Goal: Obtain resource: Obtain resource

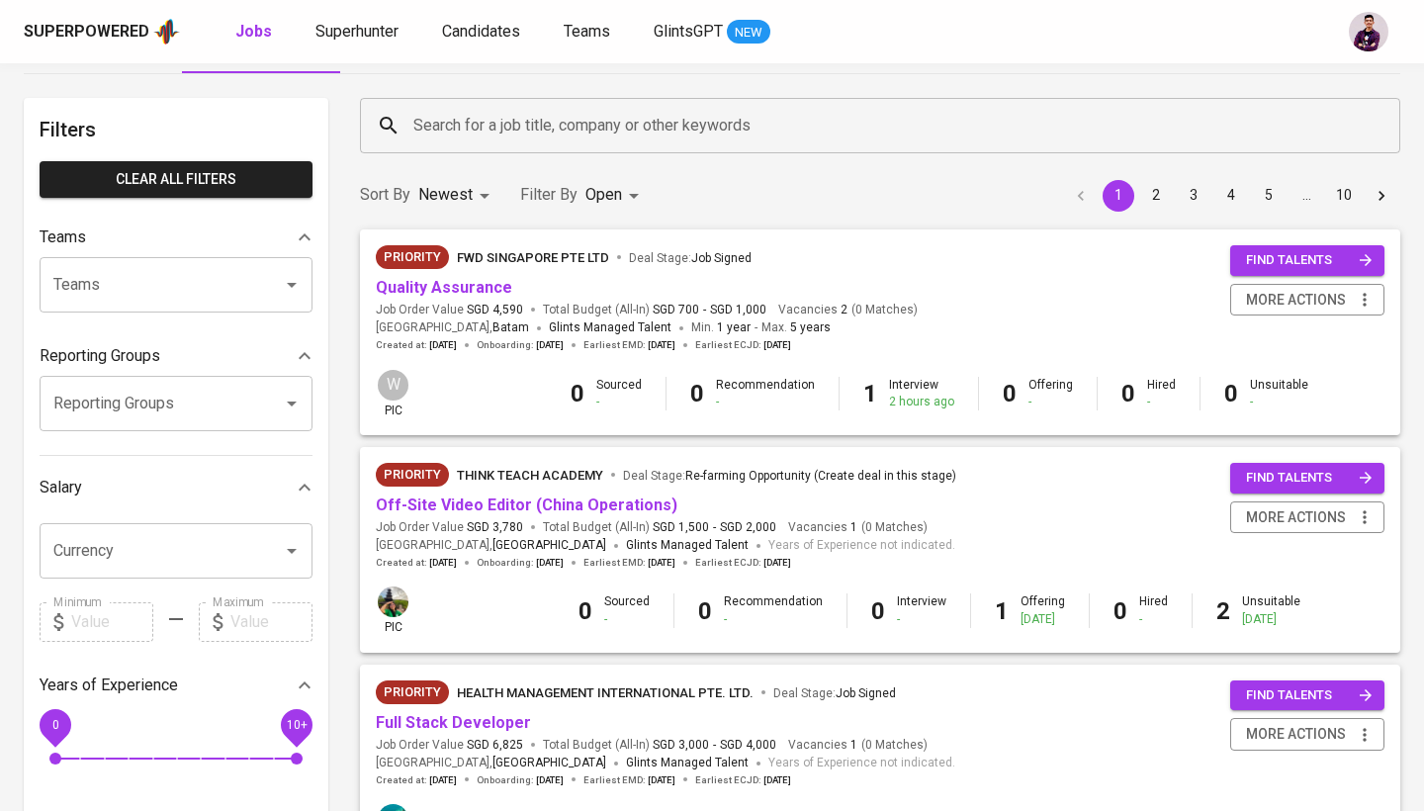
scroll to position [60, 0]
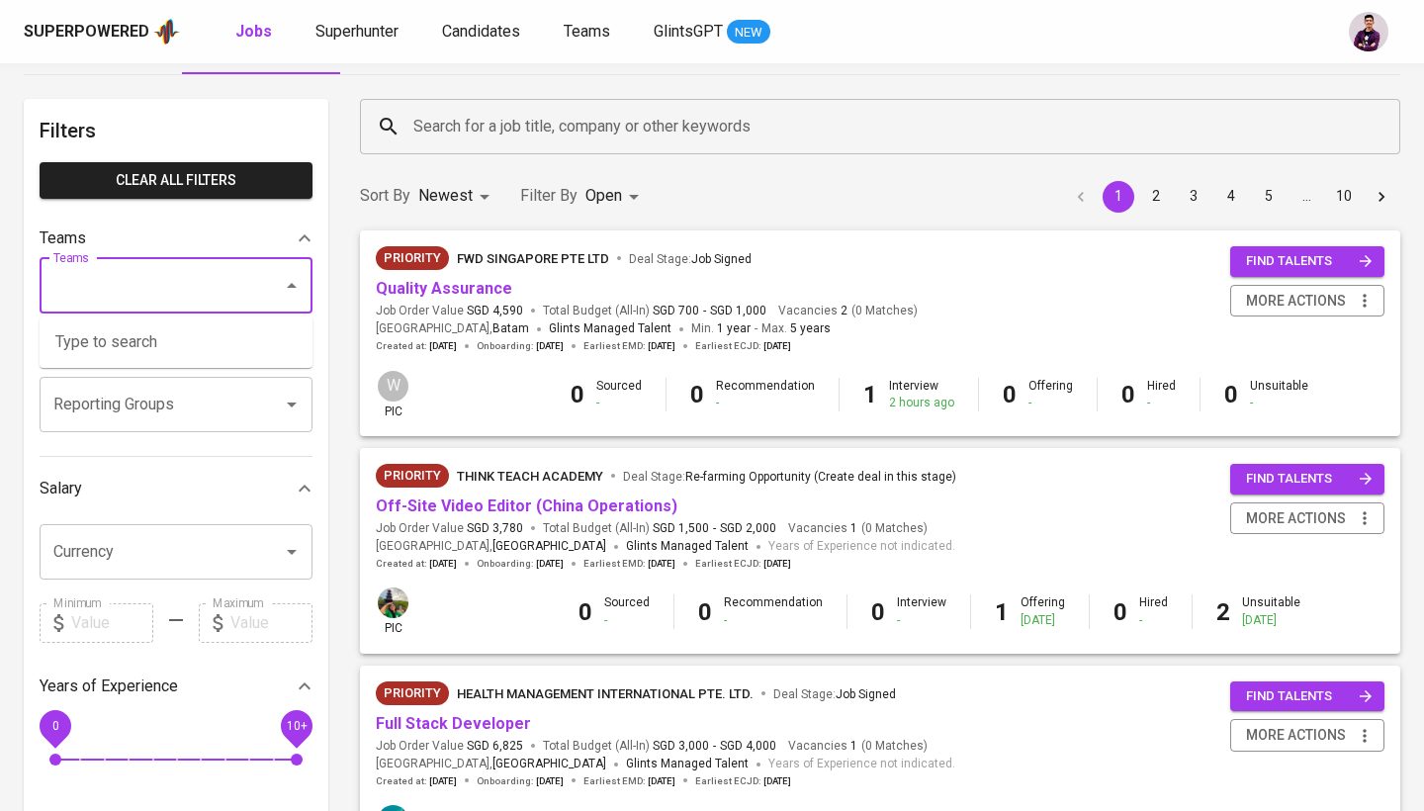
click at [204, 274] on input "Teams" at bounding box center [148, 286] width 200 height 38
type input "c"
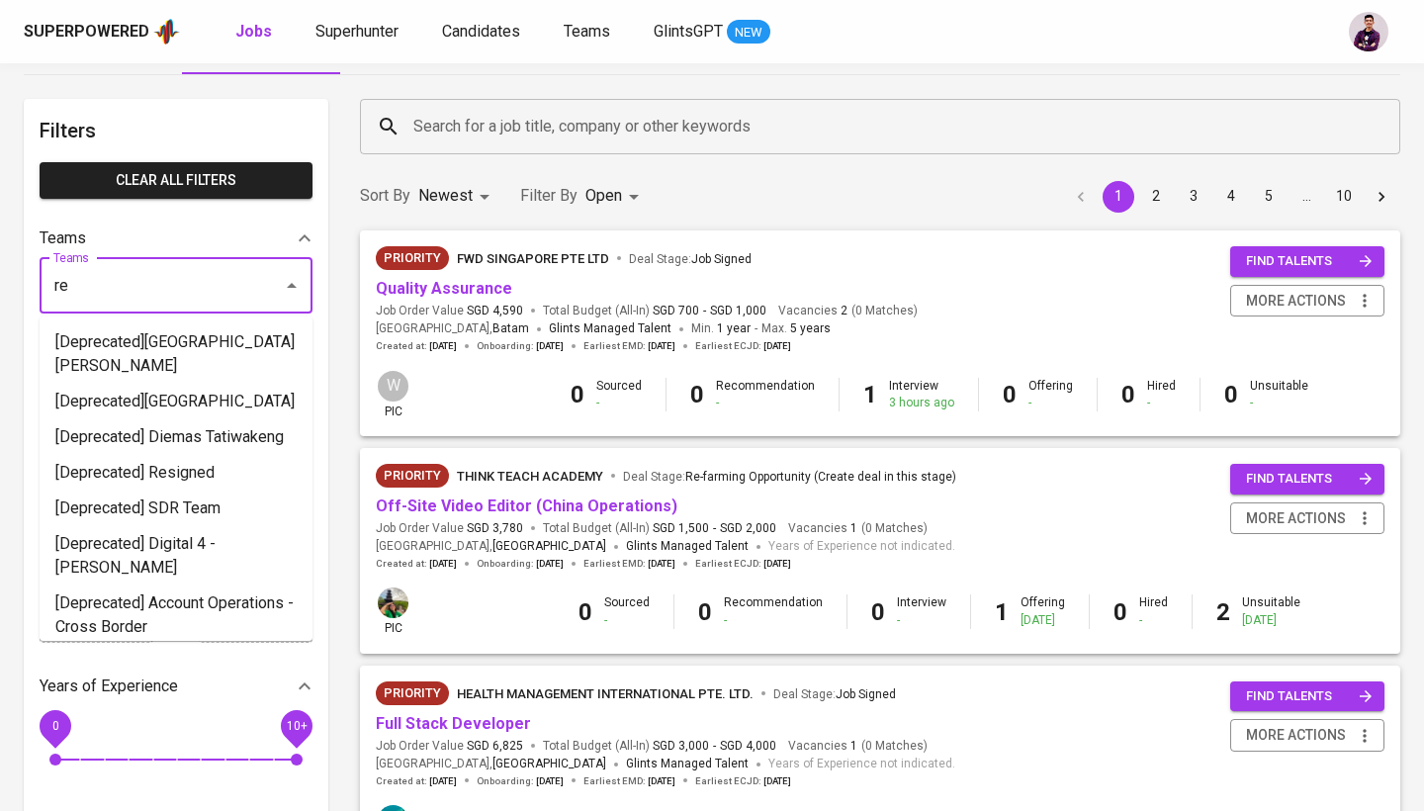
type input "r"
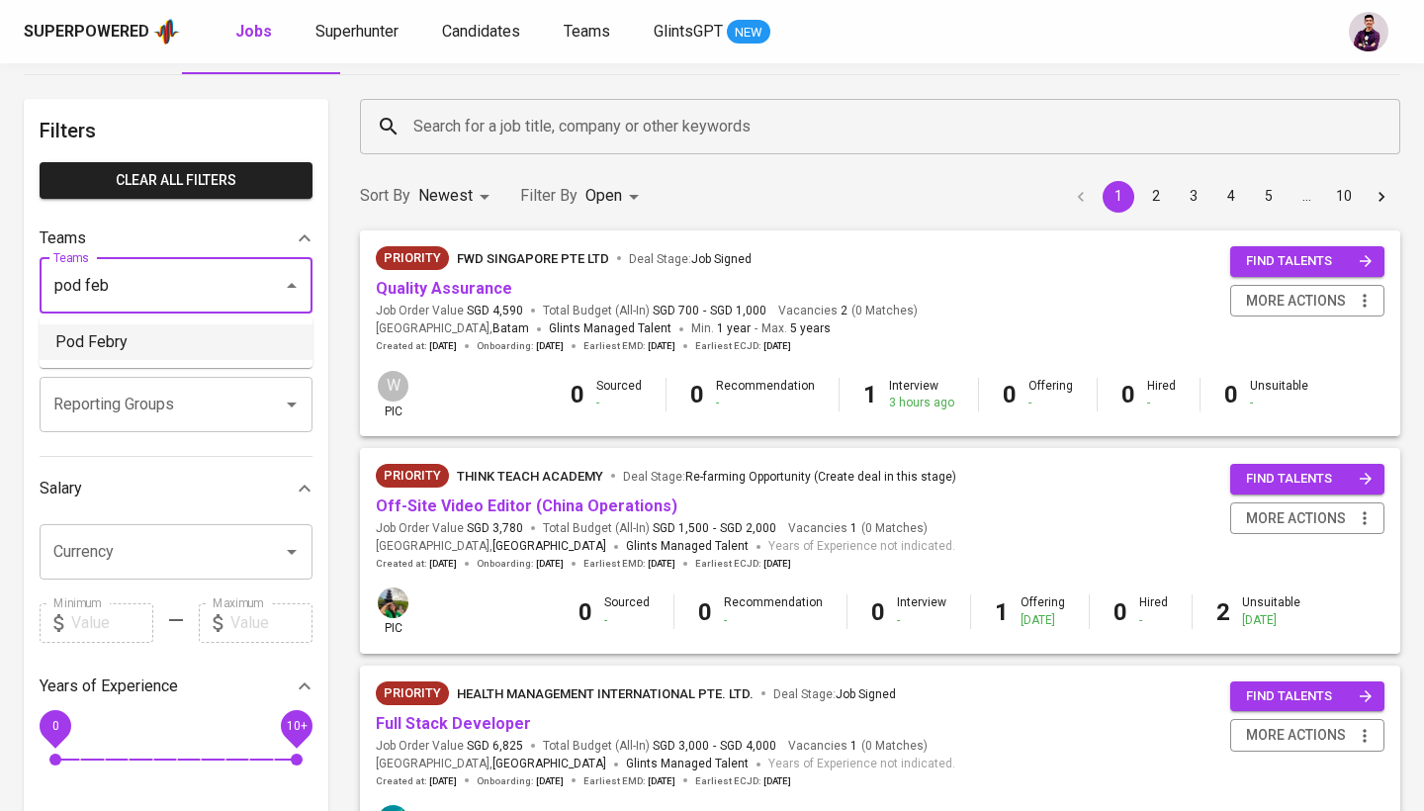
click at [205, 338] on li "Pod Febry" at bounding box center [176, 342] width 273 height 36
type input "pod feb"
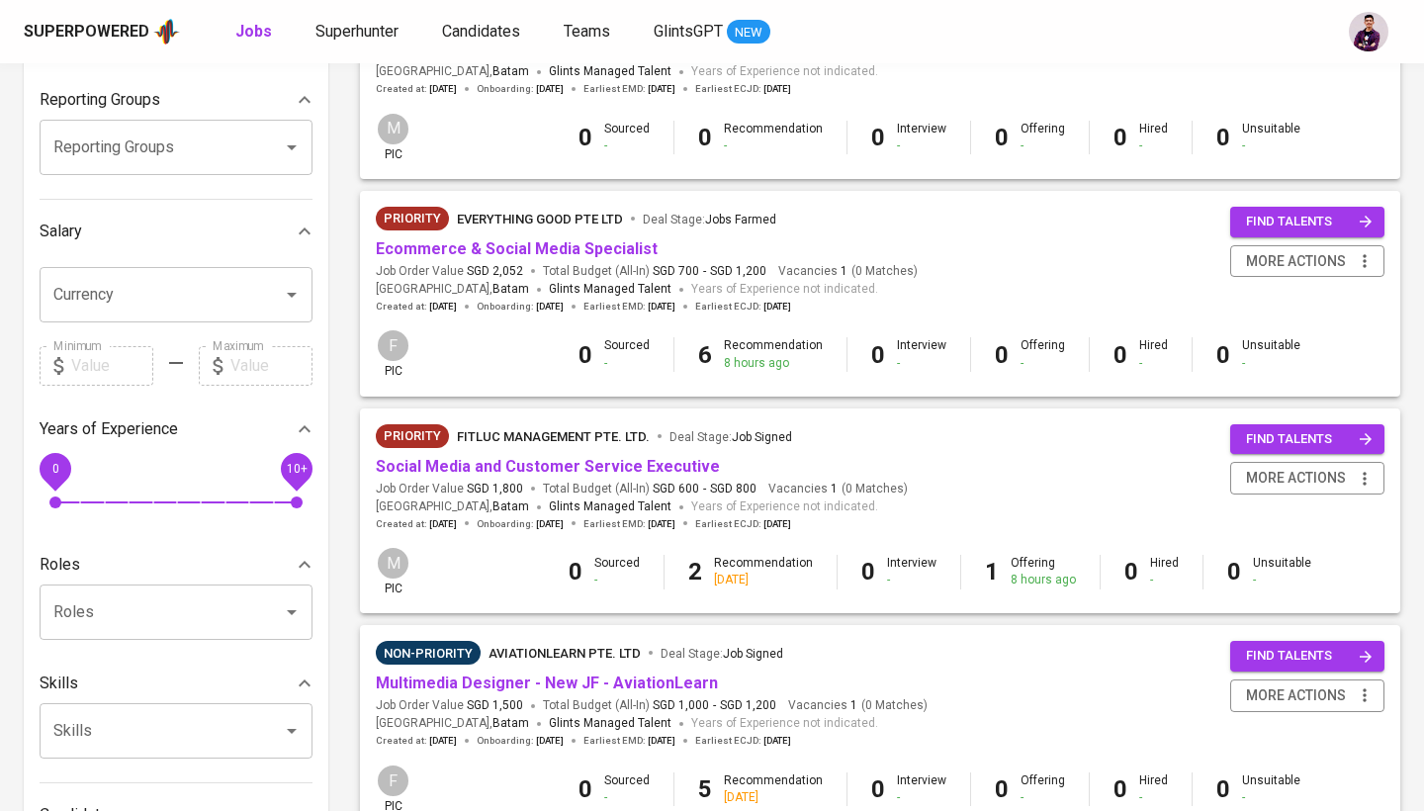
scroll to position [319, 0]
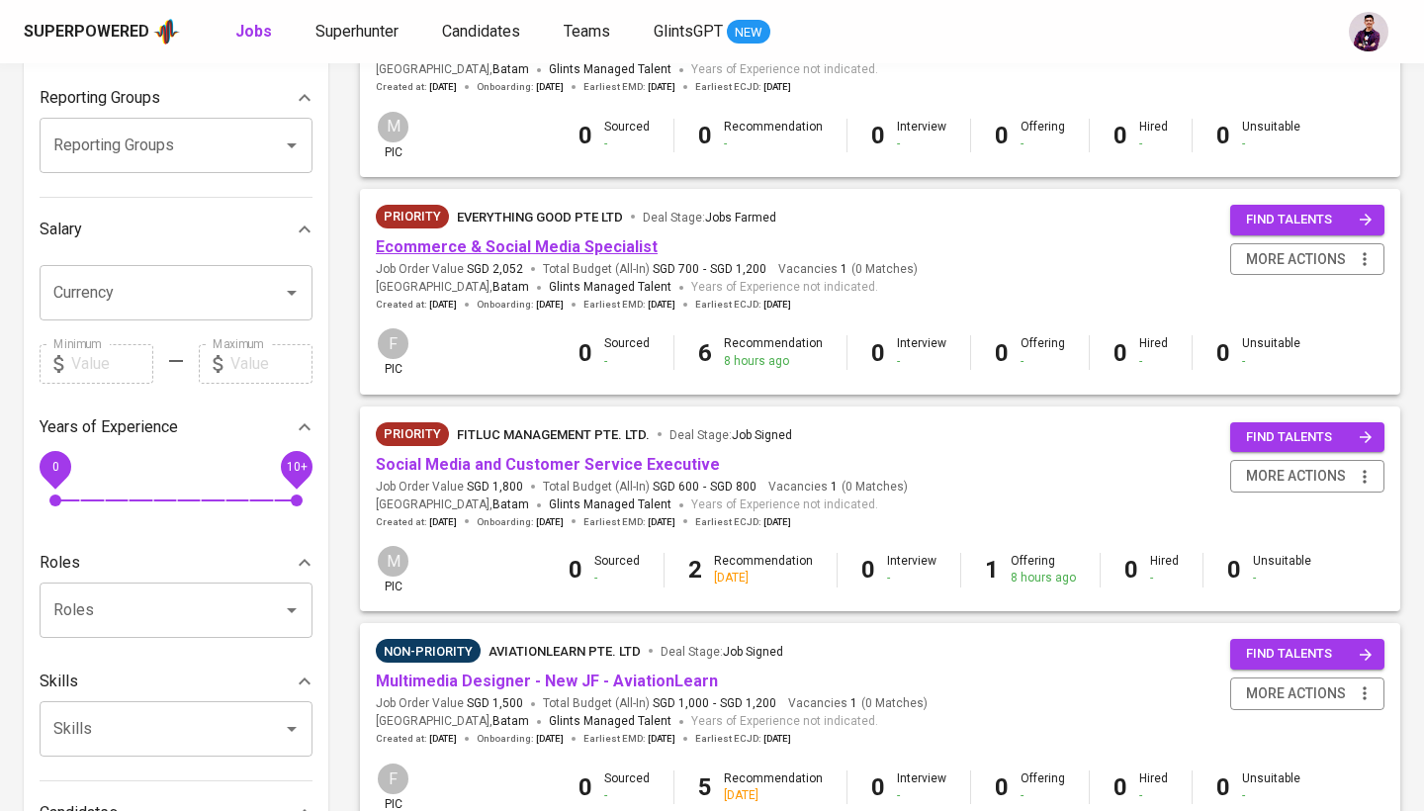
click at [581, 246] on link "Ecommerce & Social Media Specialist" at bounding box center [517, 246] width 282 height 19
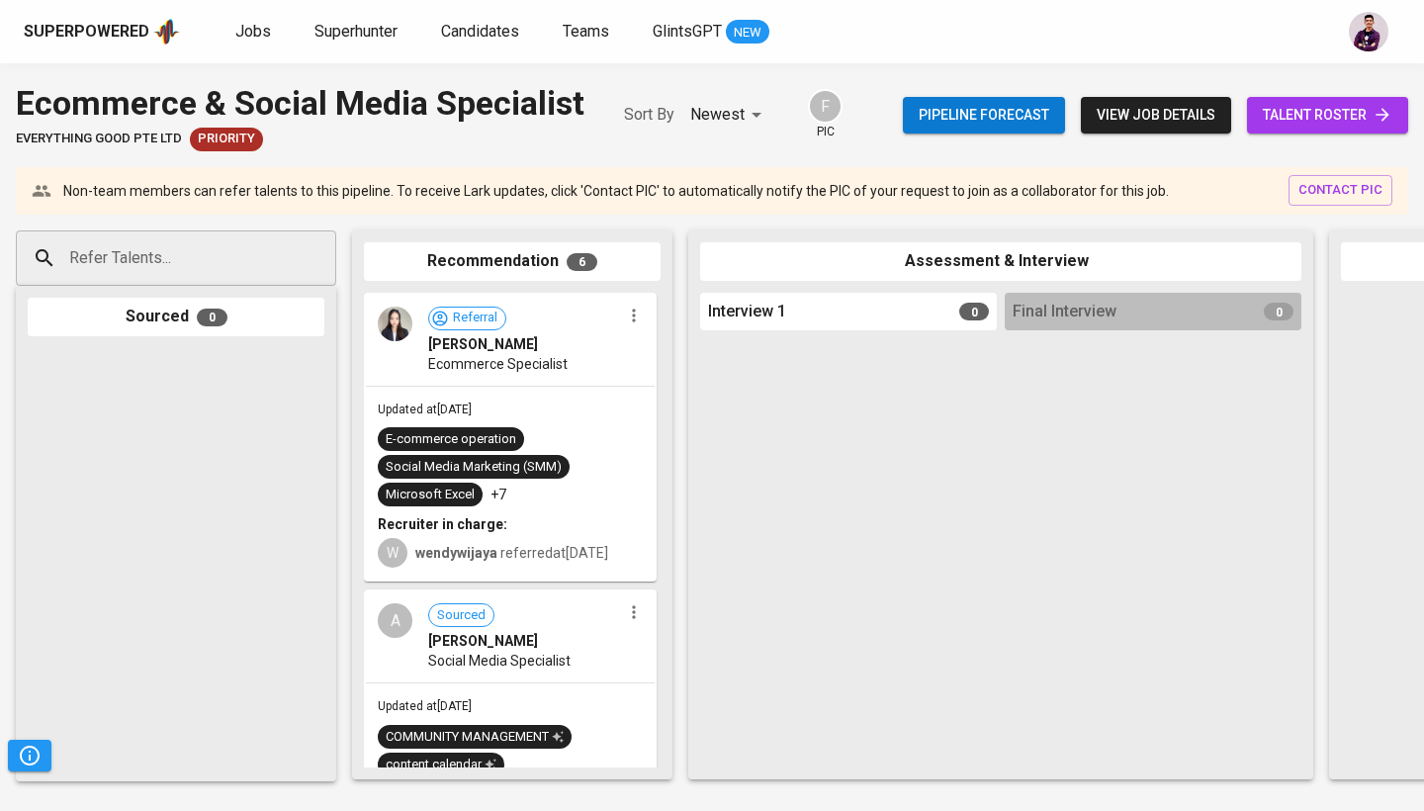
click at [1136, 127] on button "view job details" at bounding box center [1156, 115] width 150 height 37
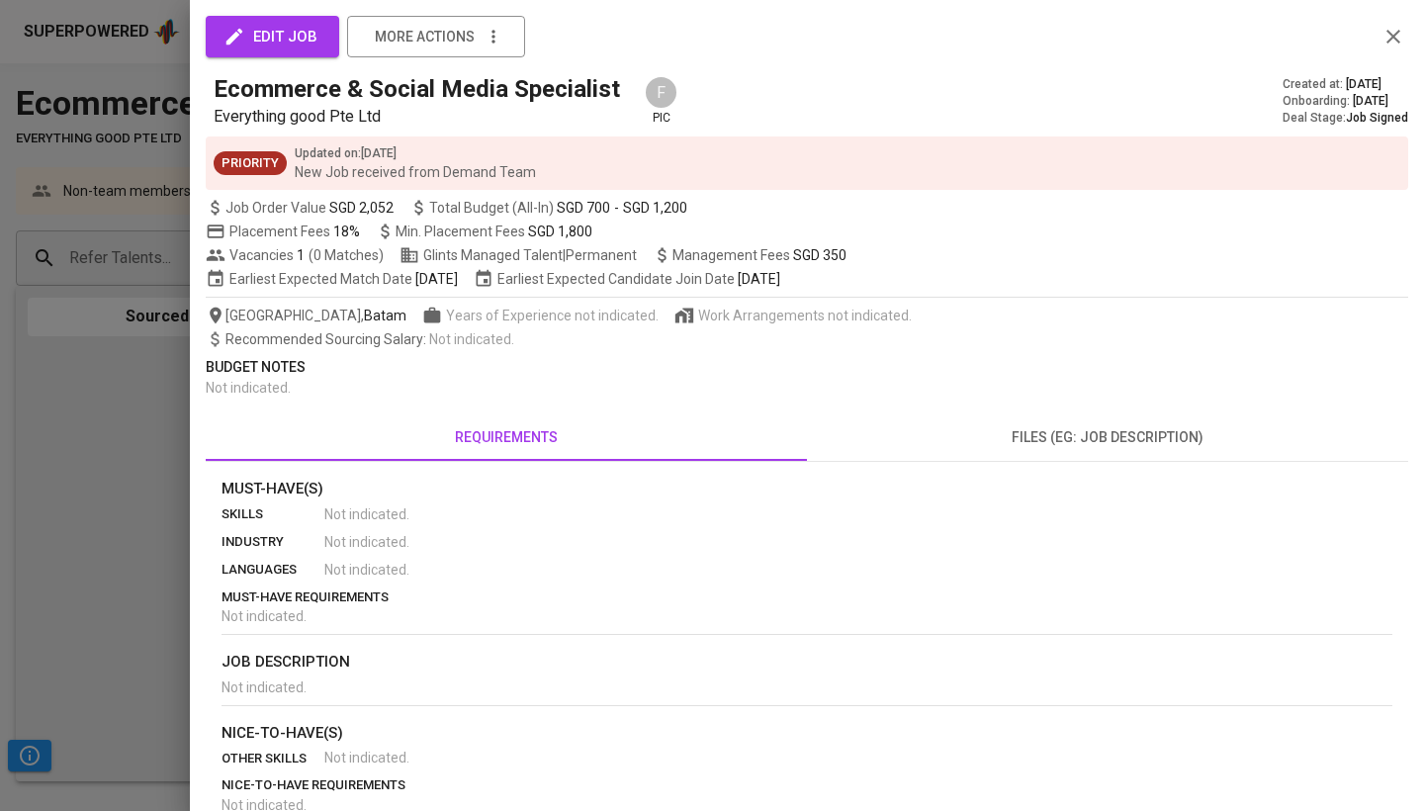
scroll to position [-1, 0]
click at [1098, 452] on button "files (eg: job description)" at bounding box center [1107, 436] width 601 height 47
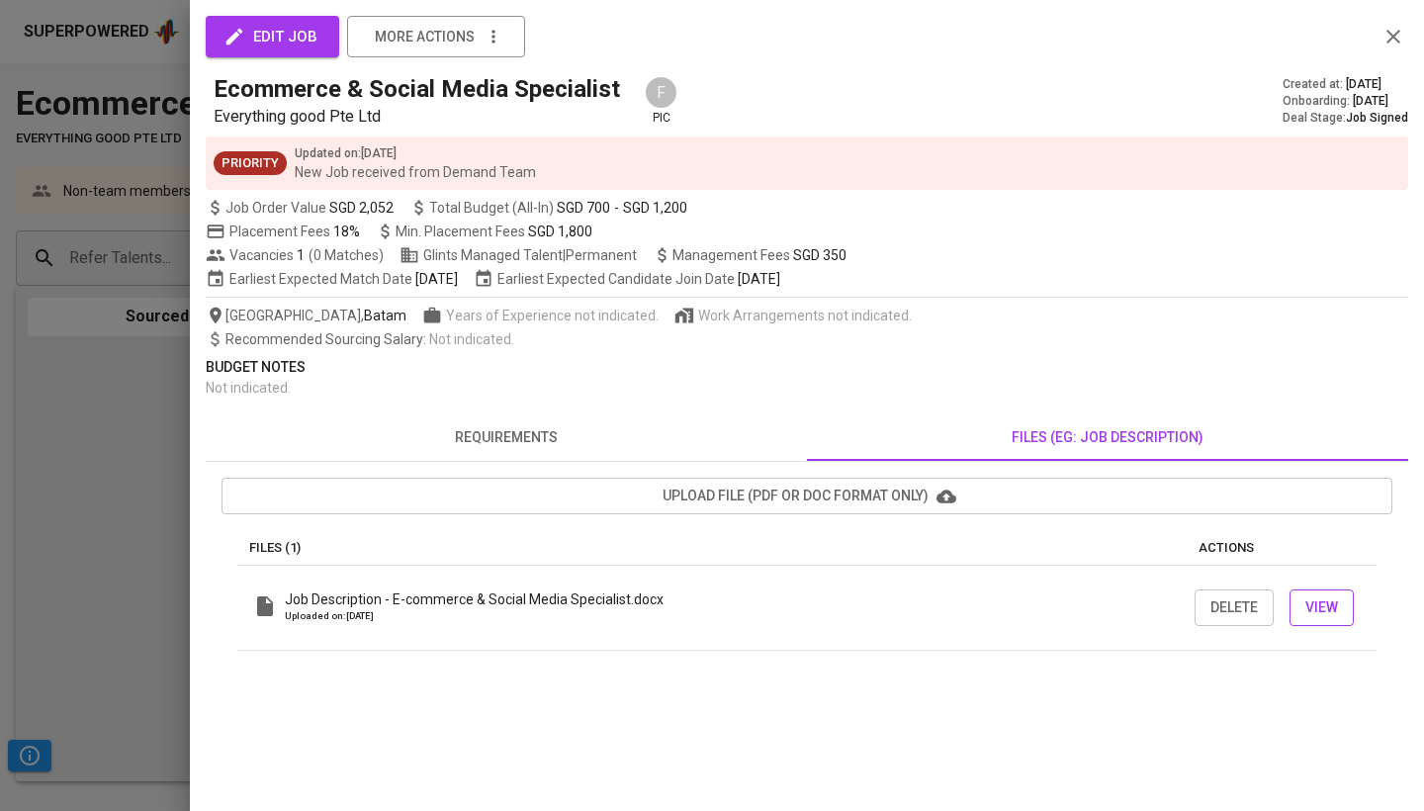
click at [1318, 603] on span "View" at bounding box center [1321, 607] width 33 height 25
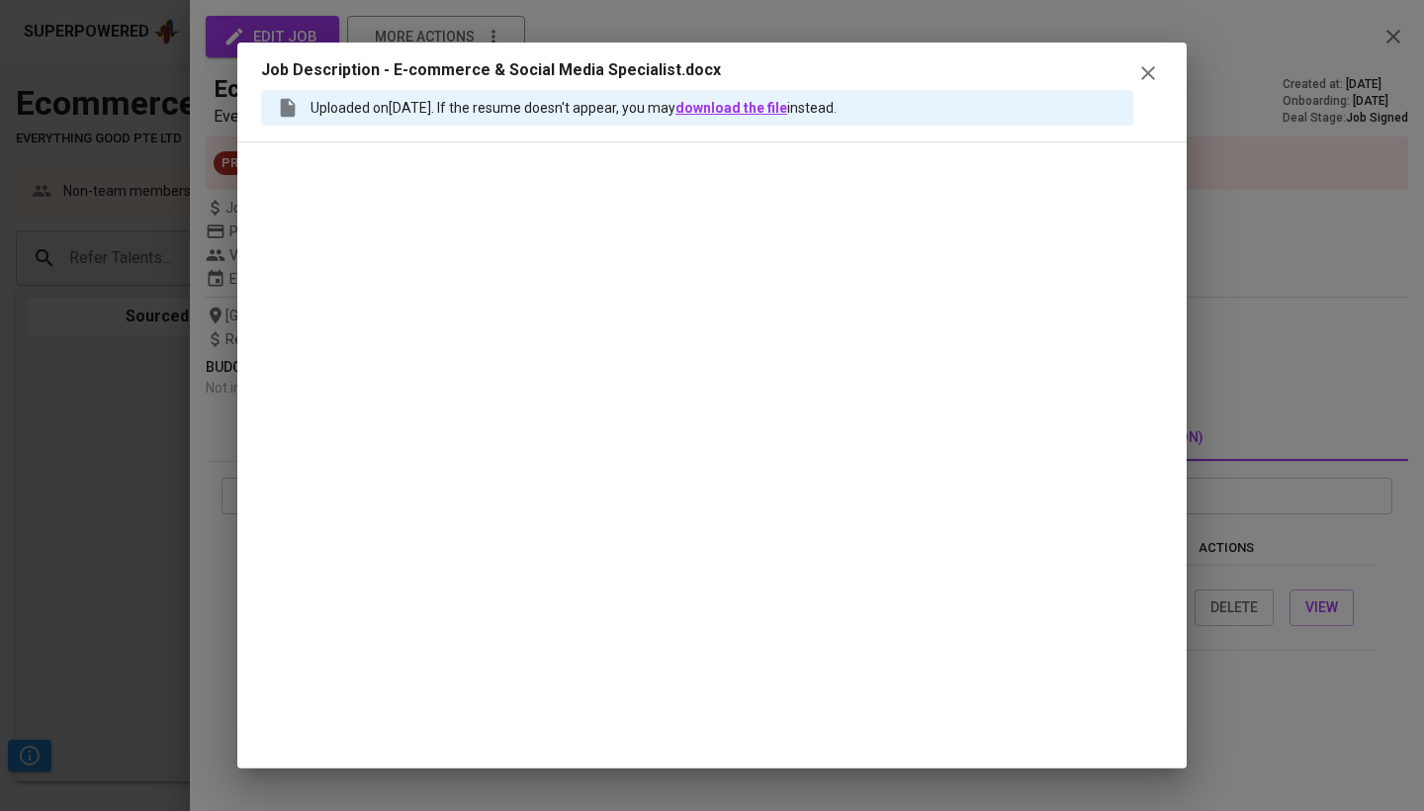
click at [787, 101] on link "download the file" at bounding box center [731, 108] width 112 height 16
click at [1149, 59] on button "button" at bounding box center [1148, 73] width 30 height 30
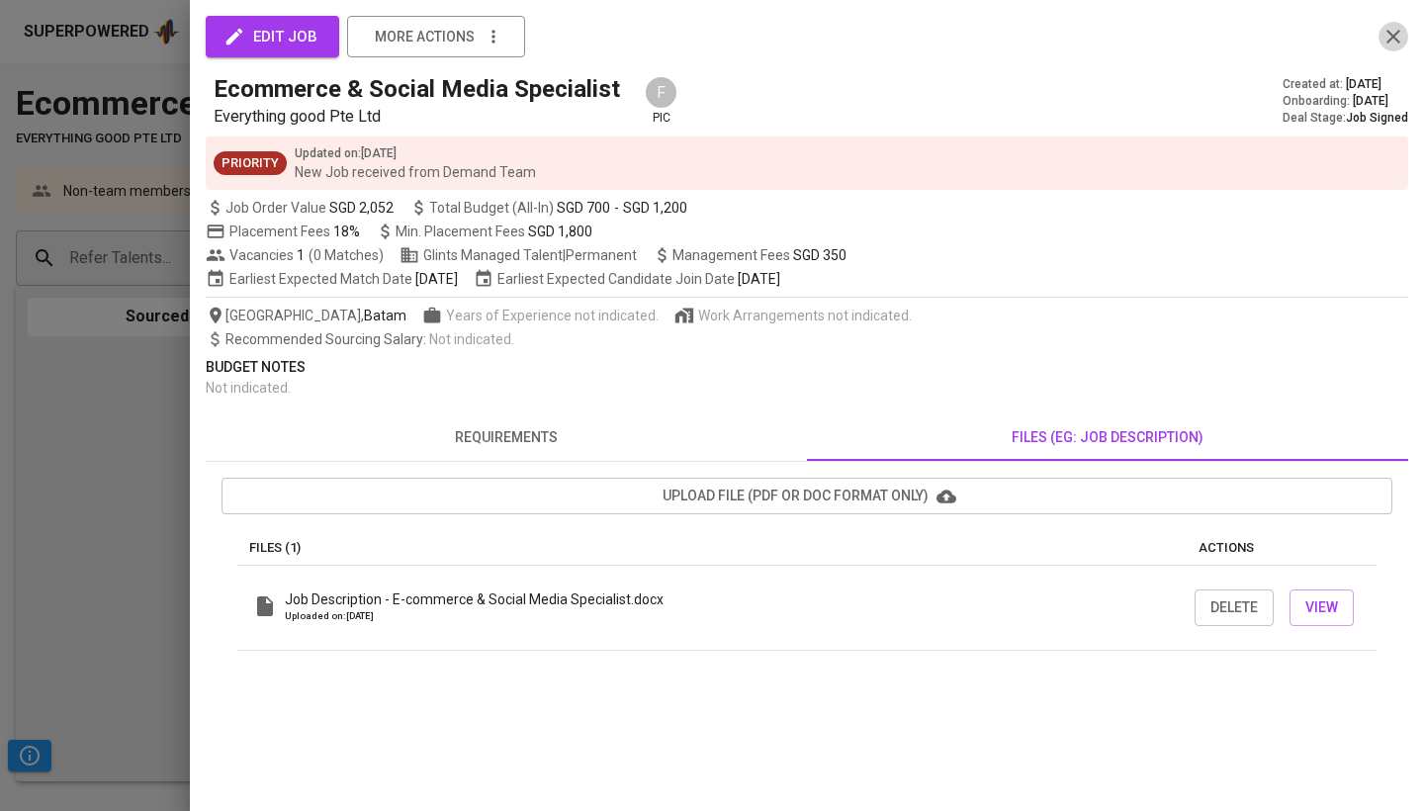
click at [1385, 46] on icon "button" at bounding box center [1394, 37] width 24 height 24
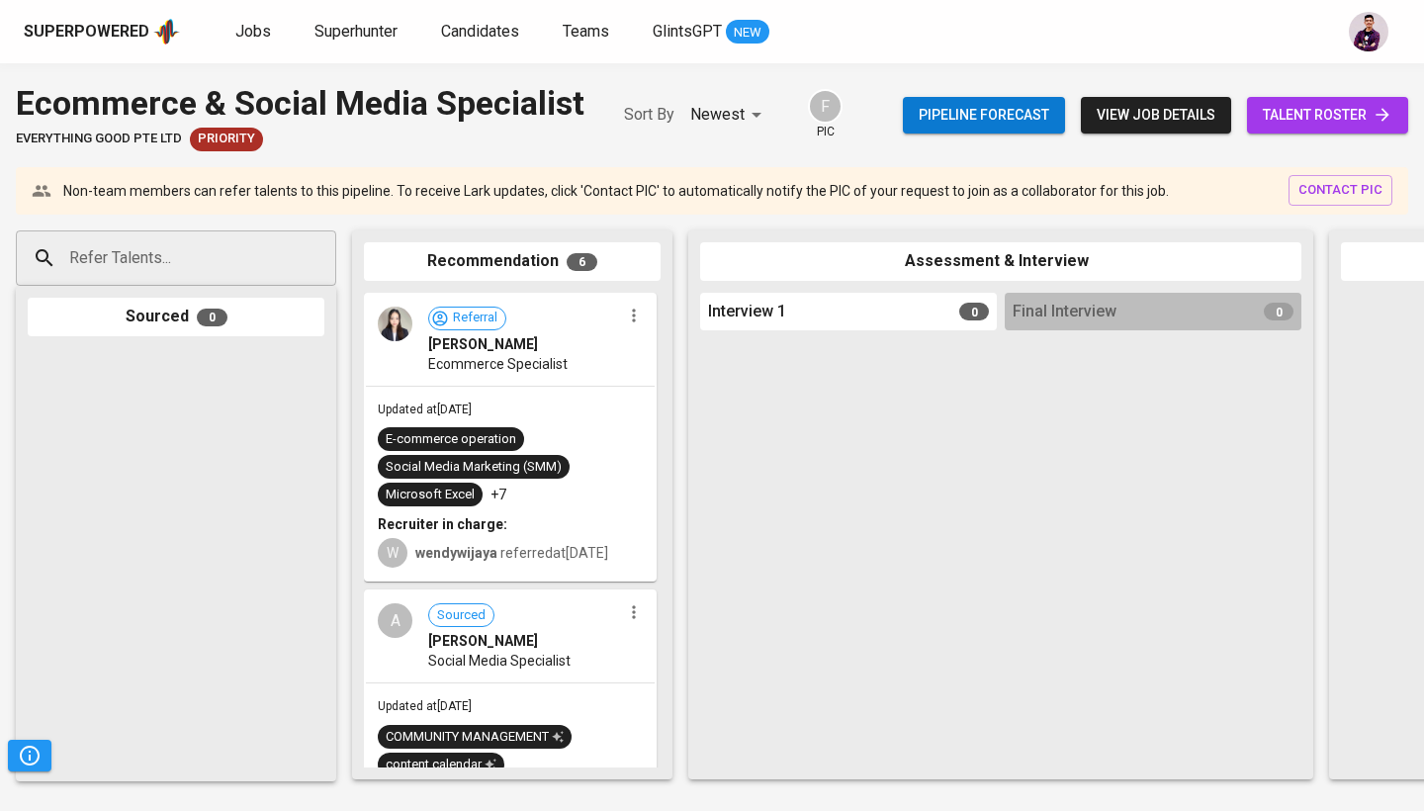
click at [1078, 467] on div at bounding box center [1153, 552] width 297 height 429
click at [1335, 117] on span "talent roster" at bounding box center [1328, 115] width 130 height 25
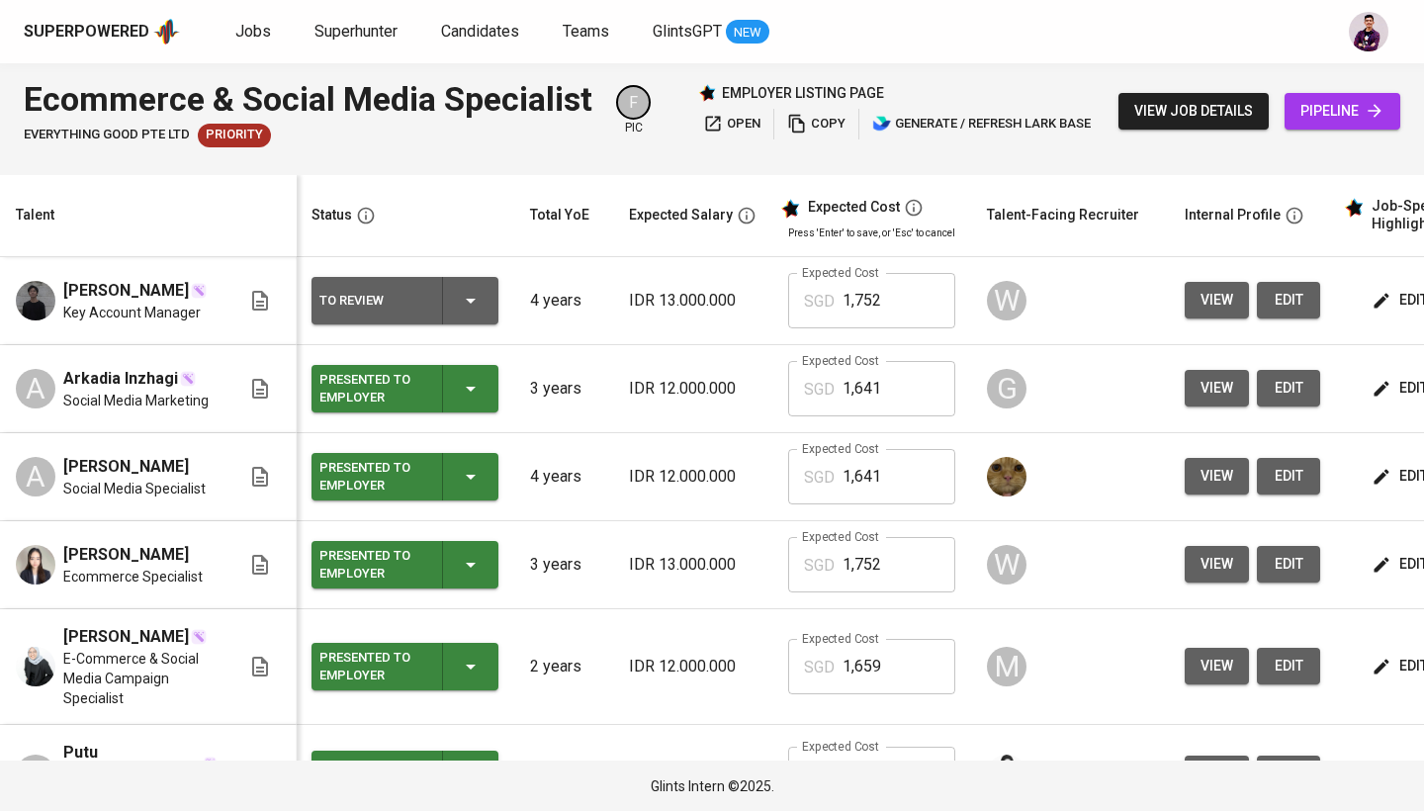
scroll to position [0, 1]
click at [1204, 299] on span "view" at bounding box center [1217, 300] width 33 height 25
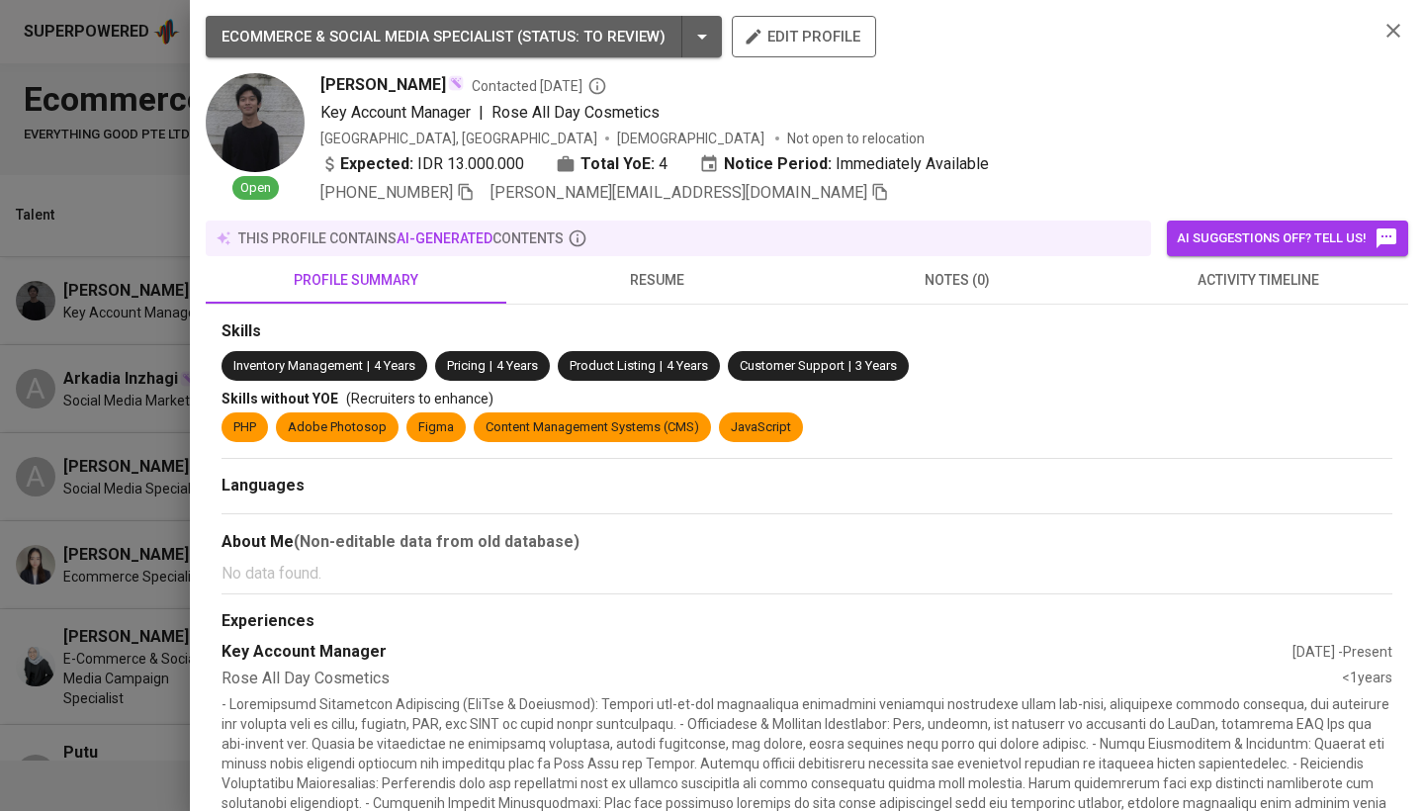
click at [717, 277] on span "resume" at bounding box center [656, 280] width 277 height 25
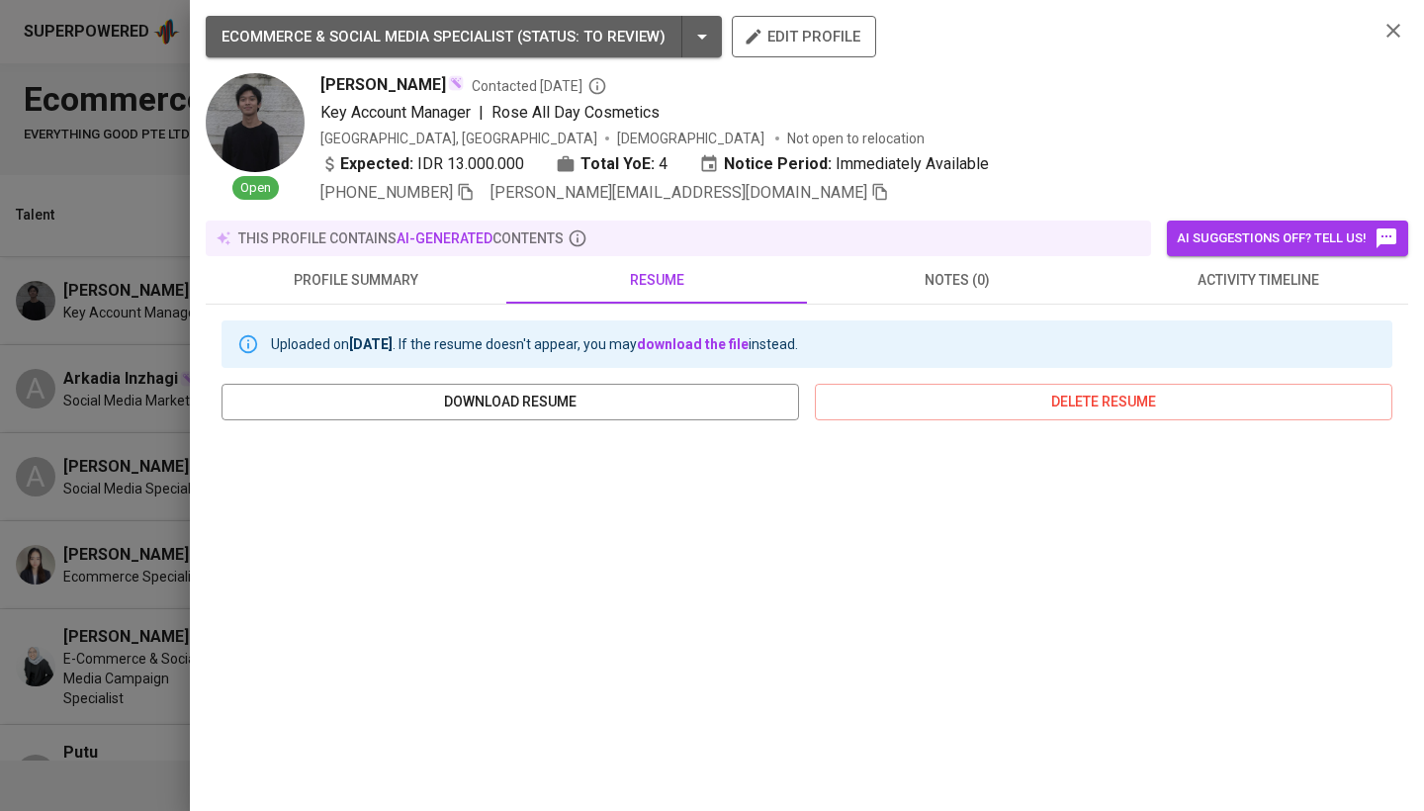
click at [1403, 33] on icon "button" at bounding box center [1394, 31] width 24 height 24
